Goal: Task Accomplishment & Management: Use online tool/utility

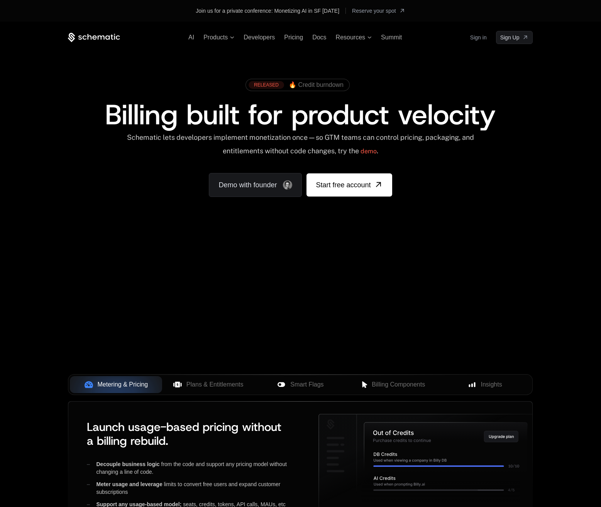
click at [476, 38] on link "Sign in" at bounding box center [478, 37] width 17 height 12
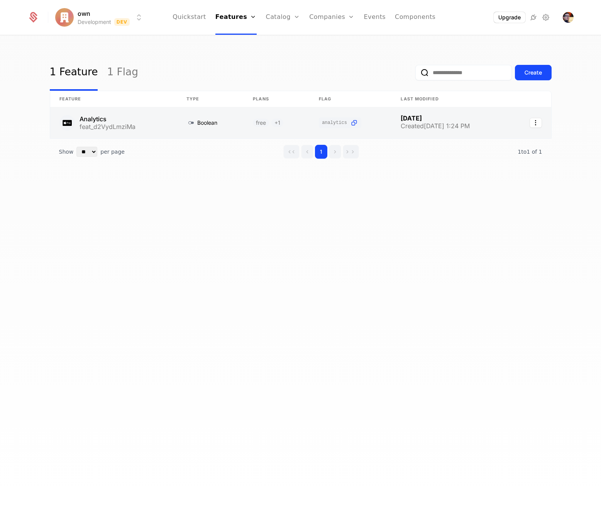
click at [463, 122] on link at bounding box center [450, 122] width 118 height 31
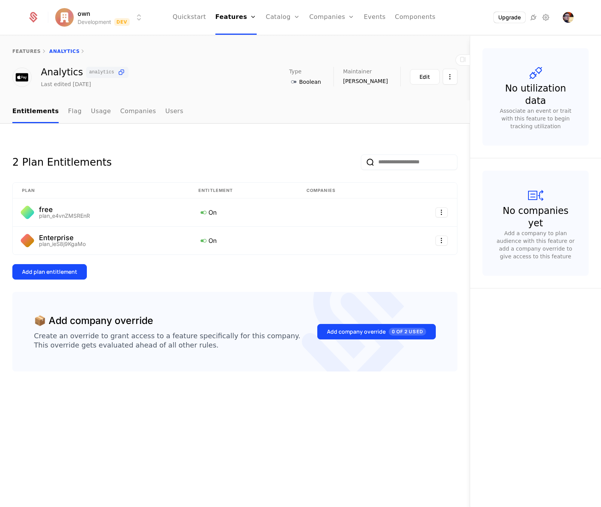
click at [161, 164] on div "2 Plan Entitlements" at bounding box center [234, 156] width 445 height 28
click at [64, 275] on div "Add plan entitlement" at bounding box center [49, 272] width 55 height 8
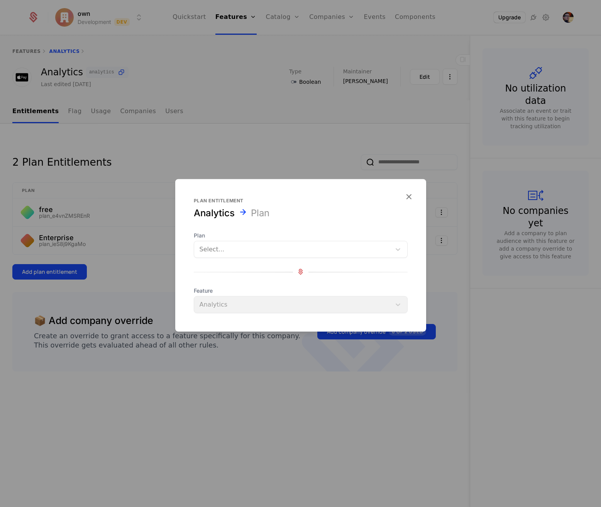
click at [262, 251] on div at bounding box center [292, 248] width 186 height 11
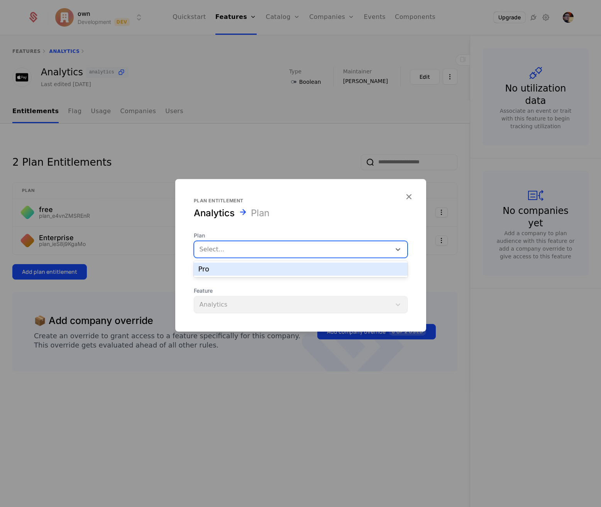
click at [255, 267] on div "Pro" at bounding box center [300, 268] width 204 height 7
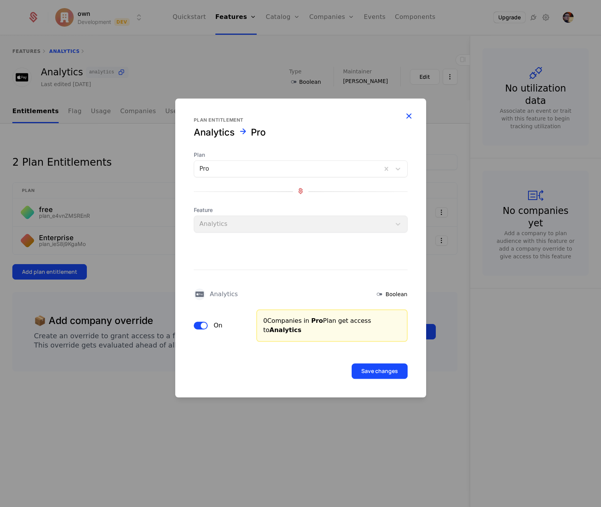
click at [406, 114] on icon "button" at bounding box center [409, 116] width 10 height 10
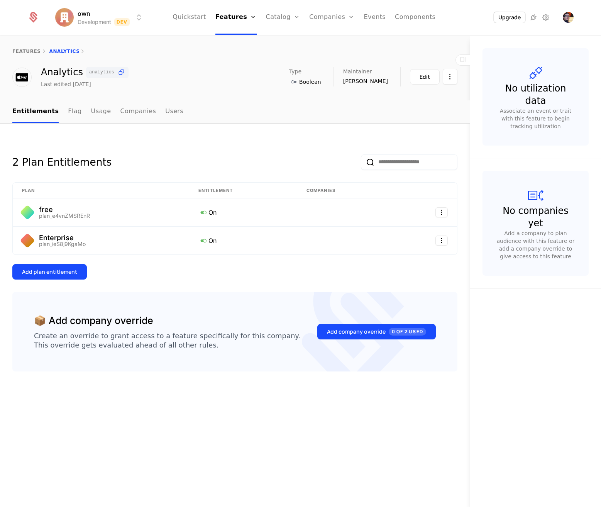
click at [342, 105] on nav "Entitlements Flag Usage Companies Users" at bounding box center [234, 111] width 445 height 23
click at [432, 77] on button "Edit" at bounding box center [425, 76] width 30 height 15
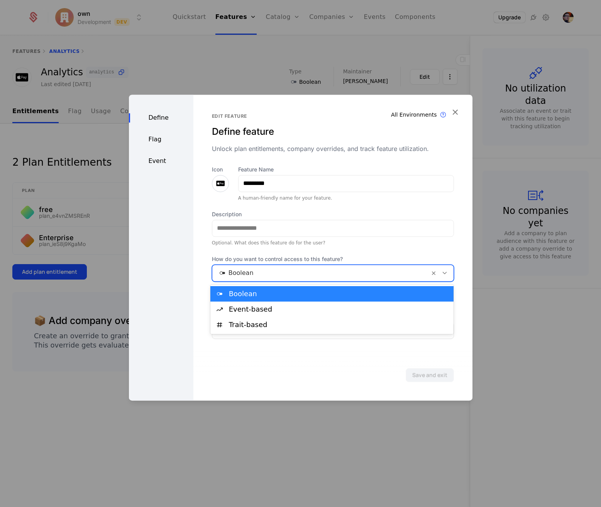
click at [369, 271] on div at bounding box center [321, 272] width 206 height 11
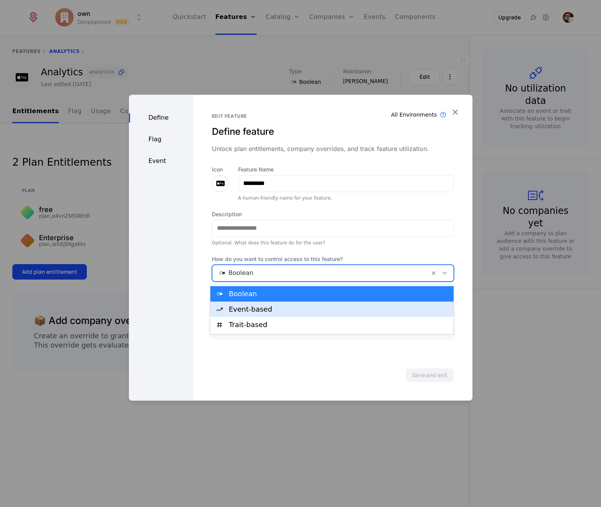
click at [344, 307] on div "Event-based" at bounding box center [339, 309] width 220 height 7
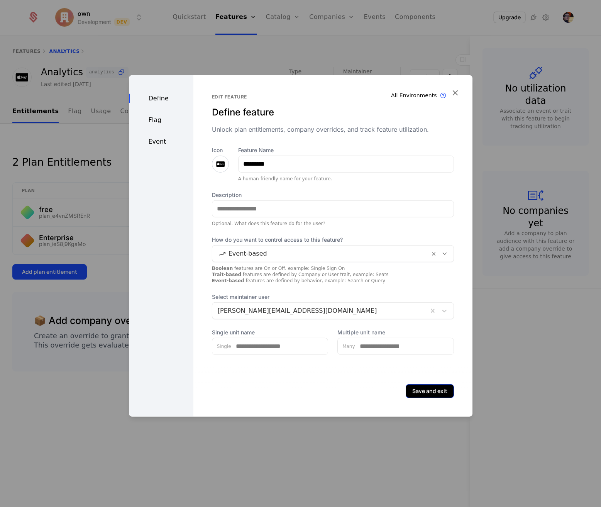
click at [427, 388] on button "Save and exit" at bounding box center [429, 390] width 48 height 14
click at [261, 341] on input "Single unit name" at bounding box center [279, 346] width 97 height 16
type input "***"
click at [372, 344] on input "Multiple unit name" at bounding box center [404, 346] width 98 height 16
type input "****"
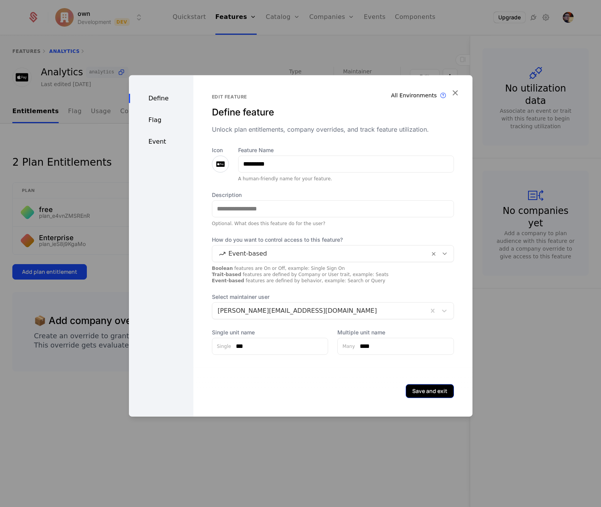
click at [422, 388] on button "Save and exit" at bounding box center [429, 390] width 48 height 14
click at [147, 120] on div "Flag" at bounding box center [161, 119] width 64 height 9
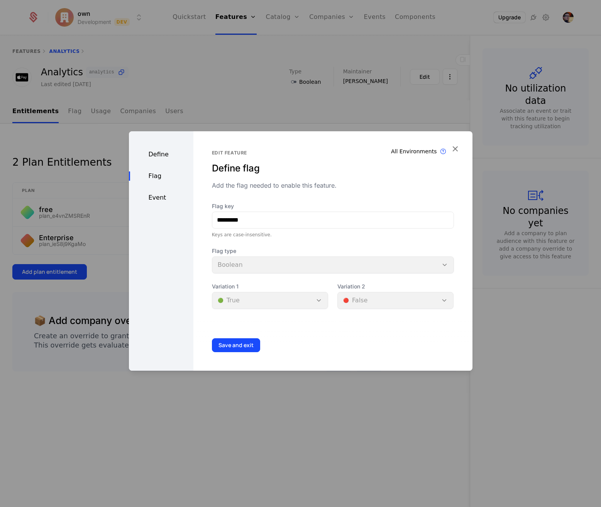
click at [265, 266] on div "Flag type Boolean" at bounding box center [333, 260] width 242 height 26
click at [159, 155] on div "Define" at bounding box center [161, 154] width 64 height 9
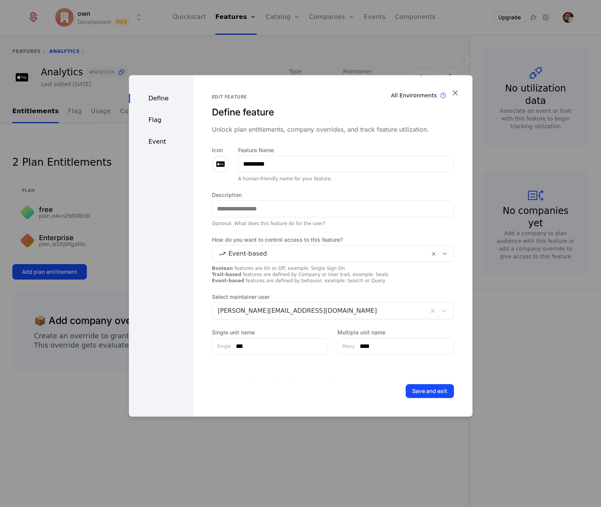
click at [162, 122] on div "Flag" at bounding box center [161, 119] width 64 height 9
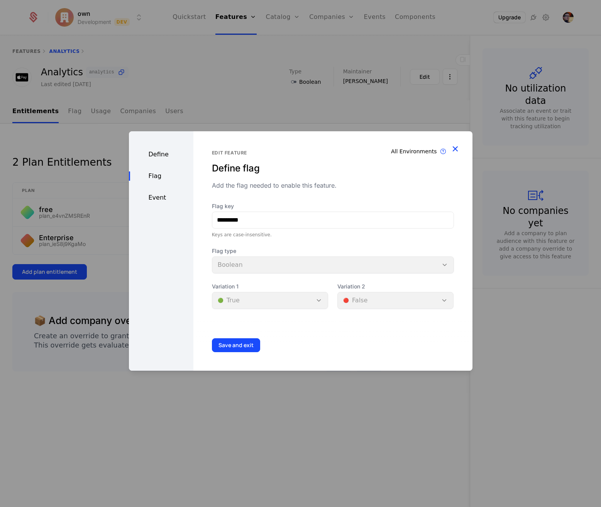
click at [454, 149] on icon "button" at bounding box center [455, 149] width 10 height 10
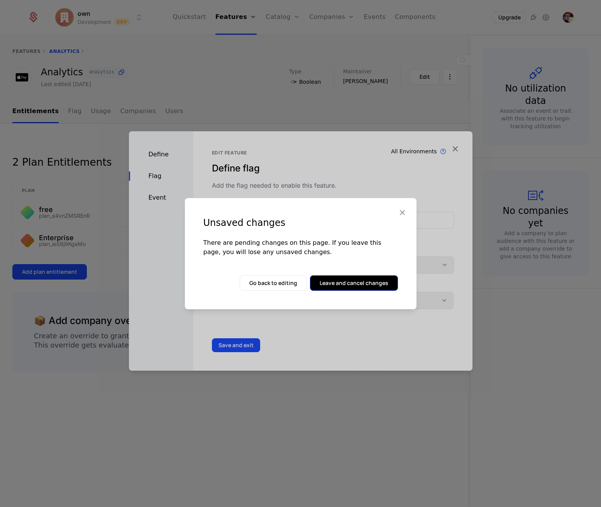
click at [365, 279] on button "Leave and cancel changes" at bounding box center [354, 282] width 88 height 15
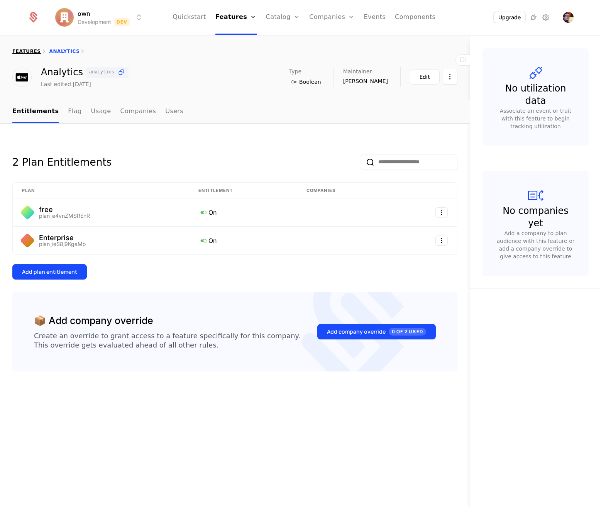
click at [22, 52] on link "features" at bounding box center [26, 51] width 29 height 5
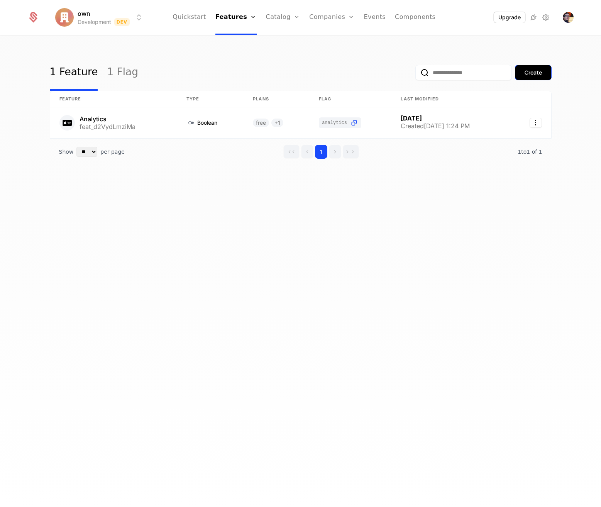
click at [542, 77] on button "Create" at bounding box center [533, 72] width 37 height 15
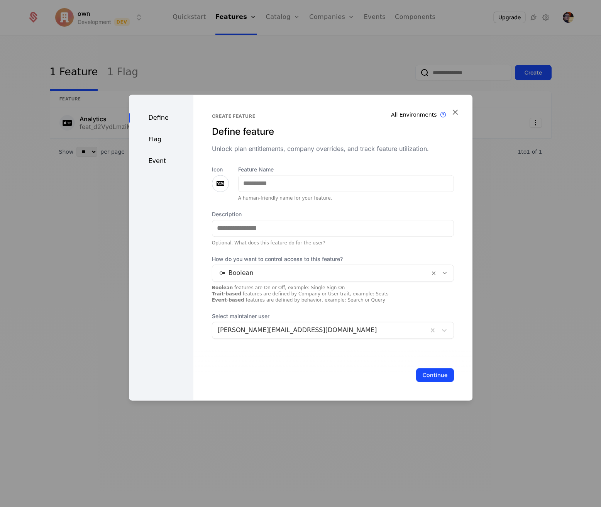
click at [167, 144] on div "Flag" at bounding box center [161, 139] width 64 height 9
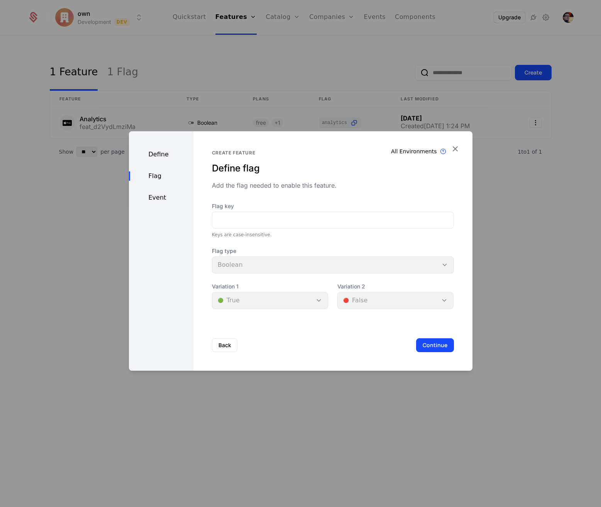
click at [258, 262] on div "Flag type Boolean" at bounding box center [333, 260] width 242 height 26
click at [443, 265] on div "Flag type Boolean" at bounding box center [333, 260] width 242 height 26
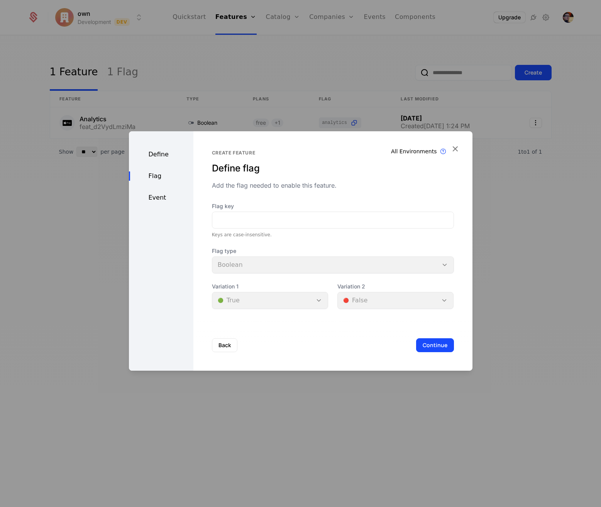
click at [443, 265] on div "Flag type Boolean" at bounding box center [333, 260] width 242 height 26
click at [162, 155] on div "Define" at bounding box center [161, 154] width 64 height 9
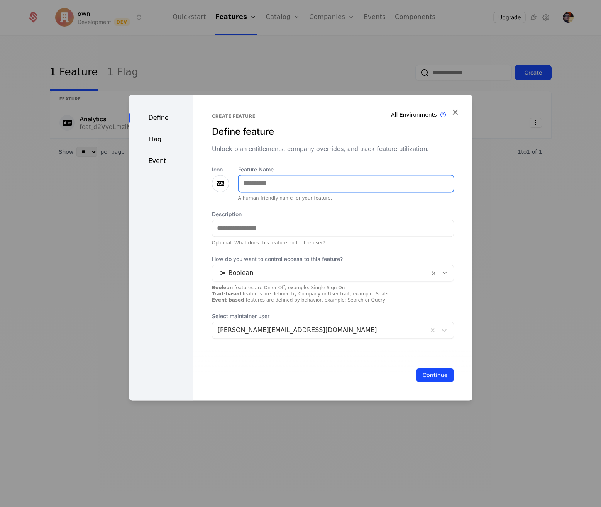
click at [270, 187] on input "Feature Name" at bounding box center [345, 183] width 215 height 16
type input "***"
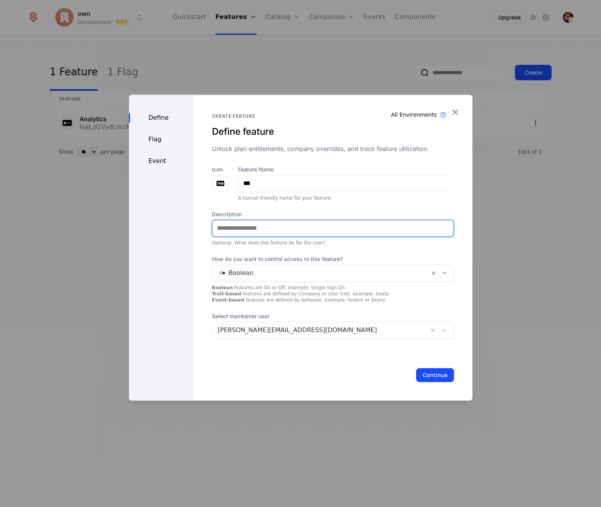
click at [265, 230] on input "Description" at bounding box center [332, 228] width 241 height 16
type input "***"
click at [291, 270] on div at bounding box center [321, 272] width 206 height 11
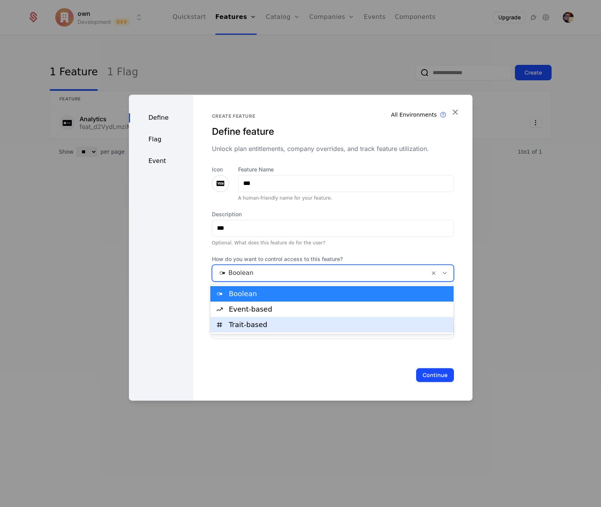
click at [319, 317] on div "Trait-based" at bounding box center [331, 324] width 243 height 15
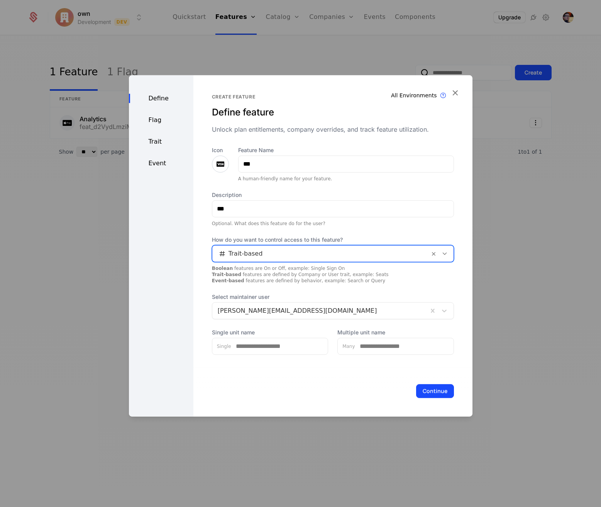
click at [325, 254] on div at bounding box center [321, 253] width 206 height 11
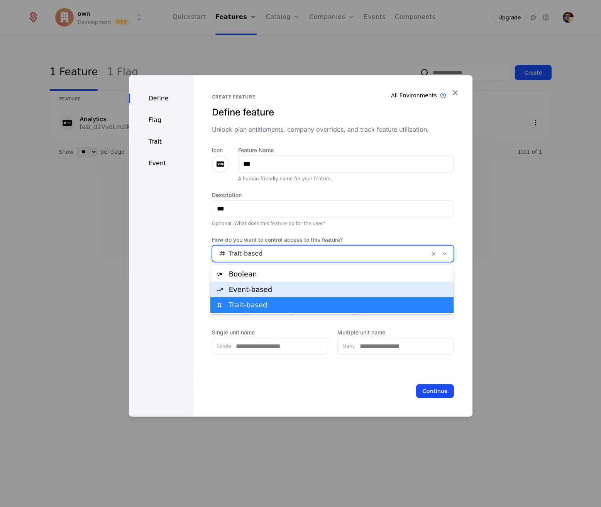
click at [319, 288] on div "Event-based" at bounding box center [339, 289] width 220 height 7
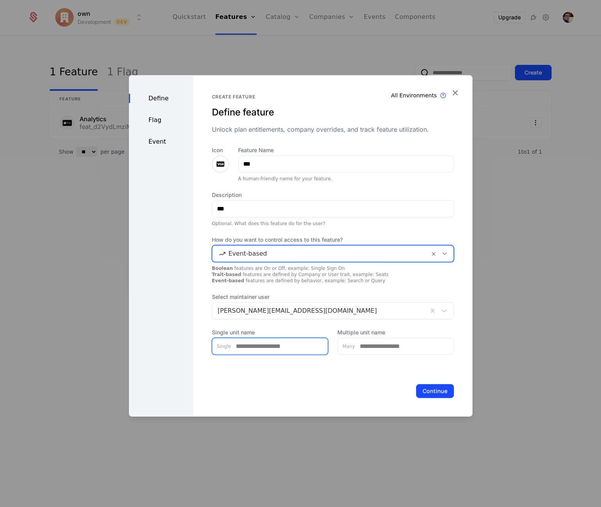
click at [287, 346] on input "Single unit name" at bounding box center [279, 346] width 97 height 16
type input "***"
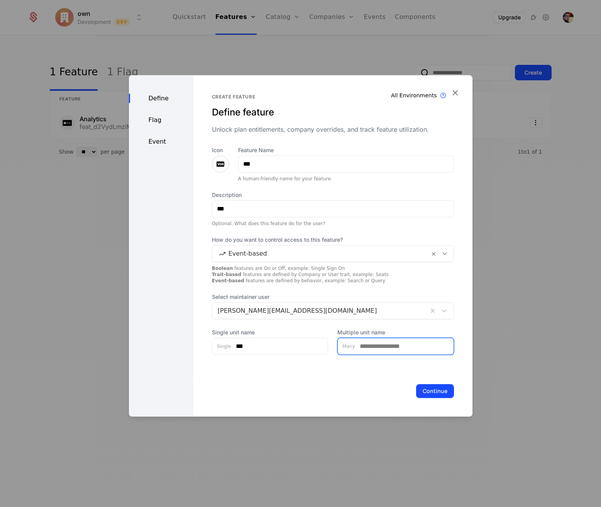
click at [377, 353] on input "Multiple unit name" at bounding box center [404, 346] width 98 height 16
type input "****"
click at [158, 117] on div "Flag" at bounding box center [161, 119] width 64 height 9
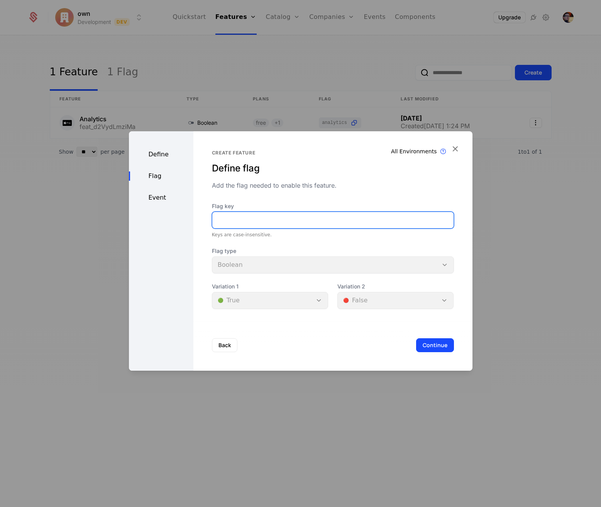
click at [307, 217] on input "Flag key" at bounding box center [332, 220] width 241 height 16
type input "******"
click at [348, 263] on div "Flag type Boolean" at bounding box center [333, 260] width 242 height 26
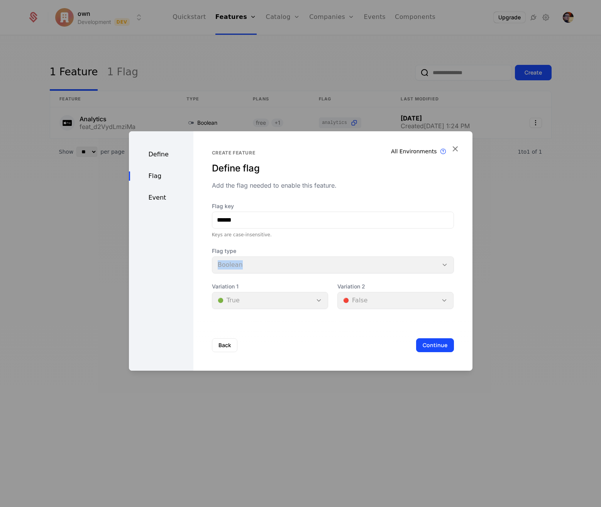
click at [348, 263] on div "Flag type Boolean" at bounding box center [333, 260] width 242 height 26
click at [444, 264] on div "Flag type Boolean" at bounding box center [333, 260] width 242 height 26
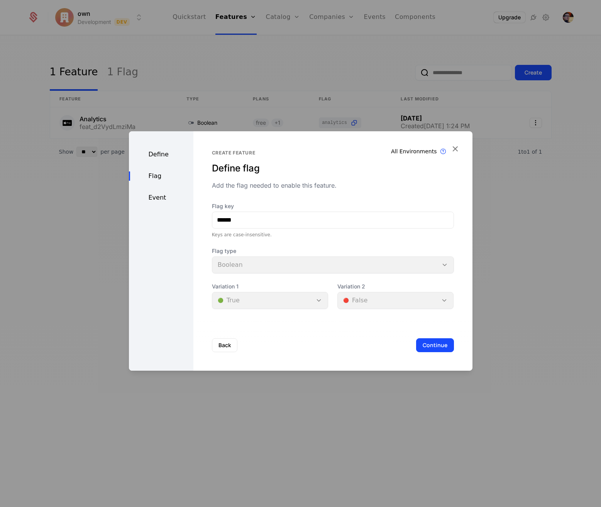
click at [444, 264] on div "Flag type Boolean" at bounding box center [333, 260] width 242 height 26
click at [164, 196] on div "Event" at bounding box center [161, 197] width 64 height 9
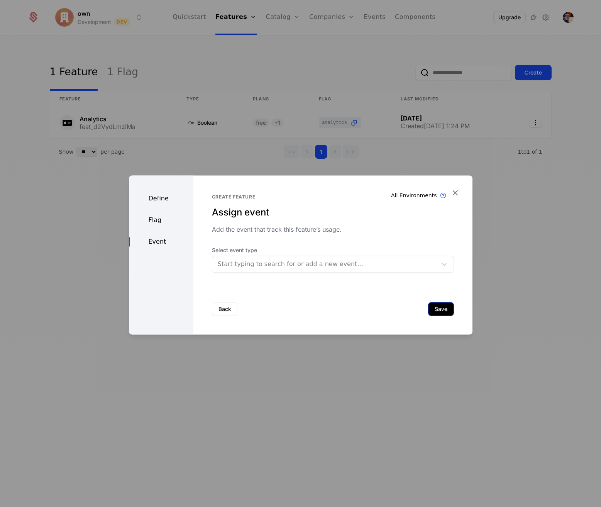
click at [441, 307] on button "Save" at bounding box center [441, 309] width 26 height 14
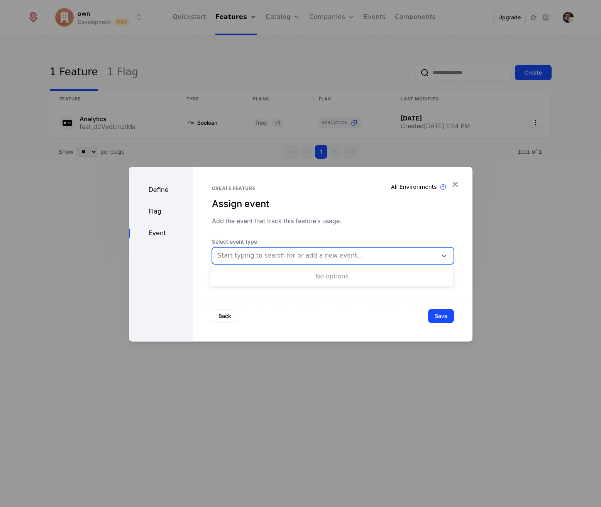
click at [365, 254] on div at bounding box center [325, 255] width 214 height 11
type input "***"
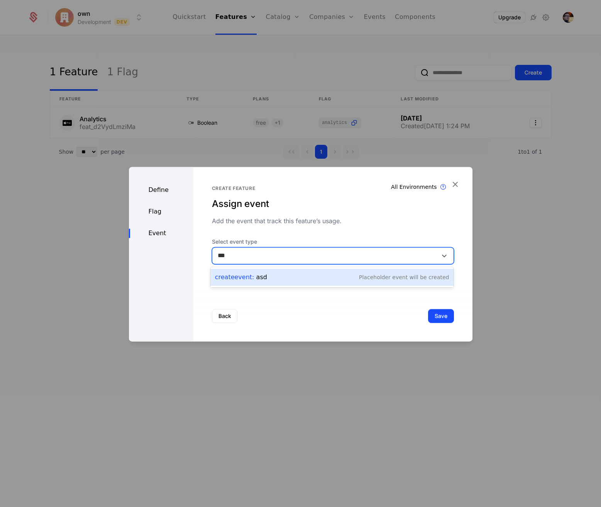
click at [425, 280] on div "Placeholder Event will be created" at bounding box center [404, 277] width 90 height 8
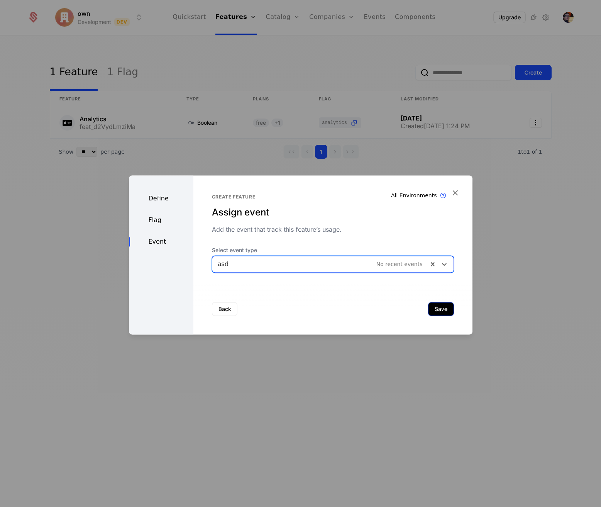
click at [439, 307] on button "Save" at bounding box center [441, 309] width 26 height 14
